Goal: Navigation & Orientation: Find specific page/section

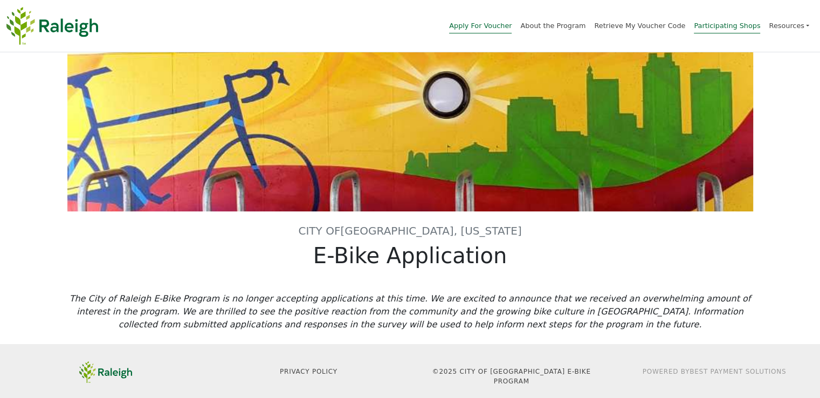
click at [729, 22] on link "Participating Shops" at bounding box center [727, 28] width 66 height 12
click at [80, 26] on img at bounding box center [52, 26] width 92 height 38
click at [32, 24] on img at bounding box center [52, 26] width 92 height 38
click at [789, 24] on link "Resources" at bounding box center [789, 25] width 40 height 18
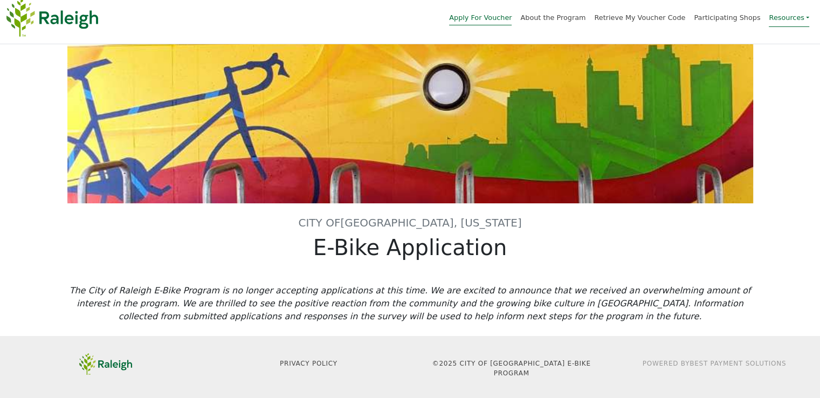
scroll to position [11, 0]
